Goal: Task Accomplishment & Management: Manage account settings

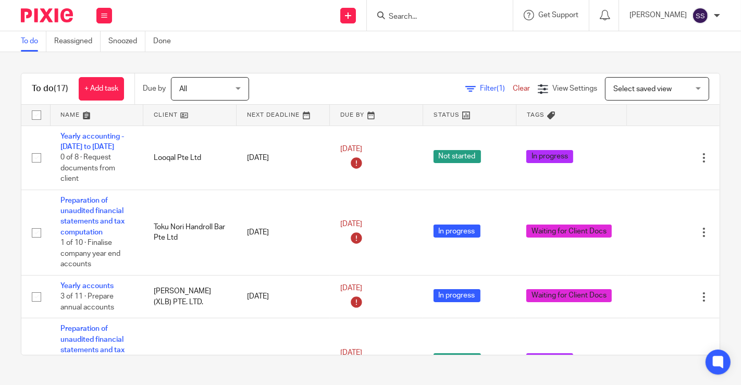
click at [179, 114] on link at bounding box center [189, 115] width 93 height 21
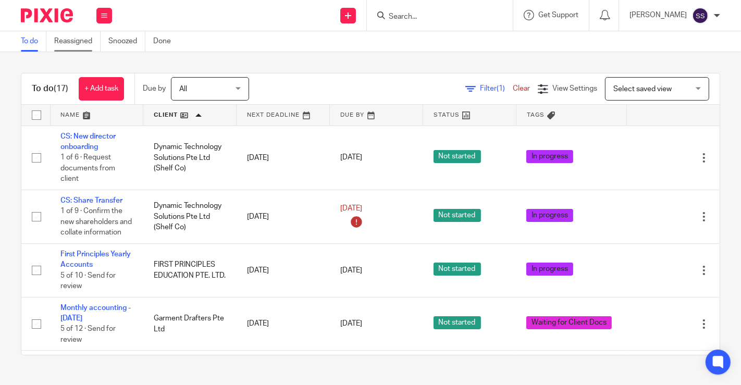
click at [86, 46] on link "Reassigned" at bounding box center [77, 41] width 46 height 20
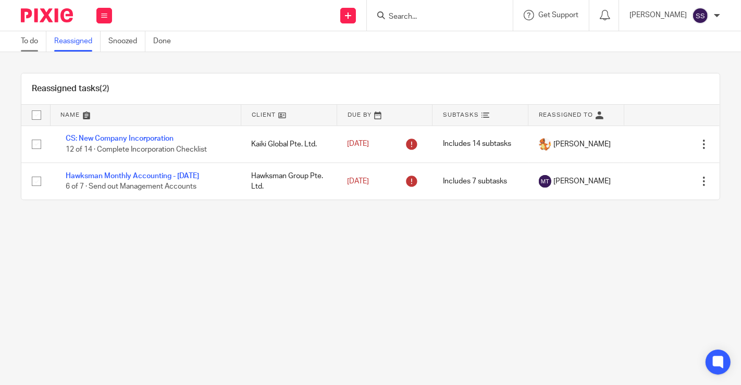
click at [28, 39] on link "To do" at bounding box center [34, 41] width 26 height 20
